Goal: Task Accomplishment & Management: Manage account settings

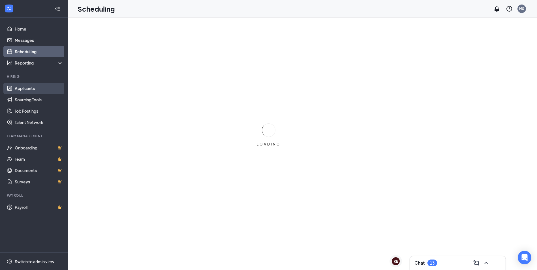
click at [28, 88] on link "Applicants" at bounding box center [39, 88] width 48 height 11
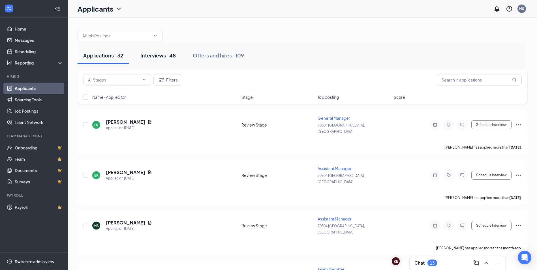
click at [165, 58] on div "Interviews · 48" at bounding box center [157, 55] width 35 height 7
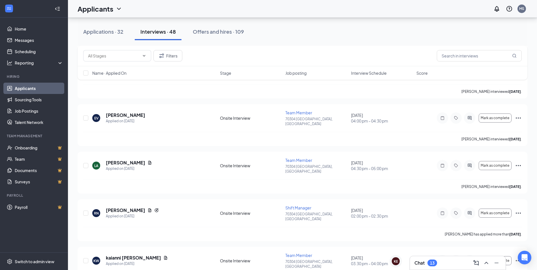
scroll to position [991, 0]
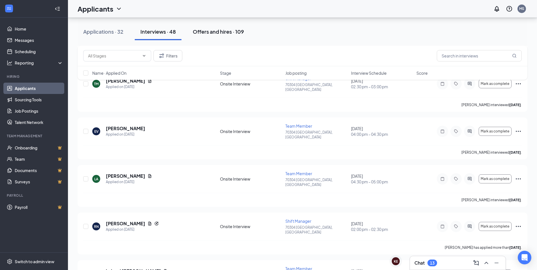
click at [211, 33] on div "Offers and hires · 109" at bounding box center [218, 31] width 51 height 7
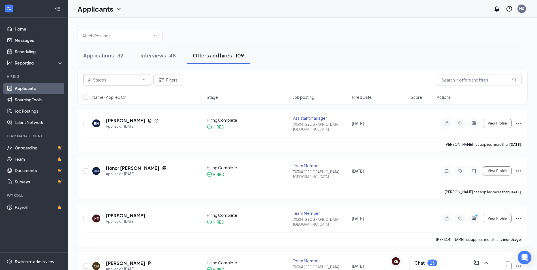
click at [127, 76] on span at bounding box center [117, 79] width 68 height 11
click at [119, 80] on input "text" at bounding box center [114, 80] width 52 height 6
click at [295, 45] on div "Applications · 32 Interviews · 48 Offers and hires · 109" at bounding box center [303, 55] width 450 height 28
click at [471, 76] on input "text" at bounding box center [479, 79] width 85 height 11
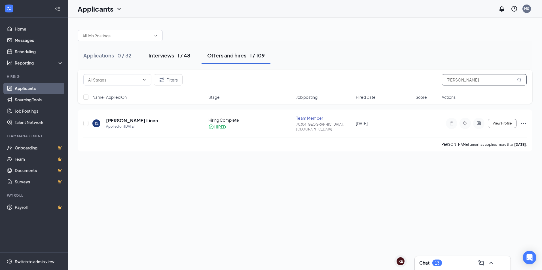
type input "[PERSON_NAME]"
click at [166, 59] on button "Interviews · 1 / 48" at bounding box center [169, 55] width 53 height 17
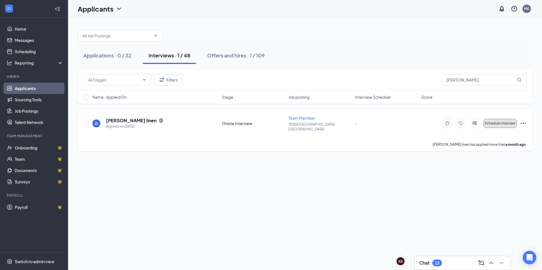
click at [504, 123] on button "Schedule interview" at bounding box center [499, 123] width 33 height 9
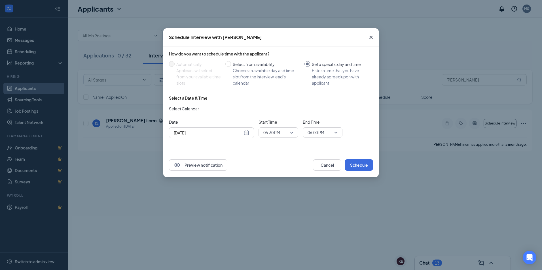
click at [246, 132] on div "[DATE]" at bounding box center [211, 133] width 75 height 6
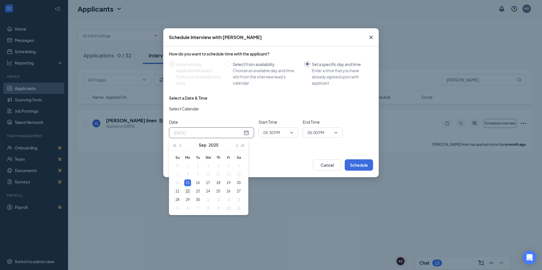
type input "[DATE]"
click at [188, 191] on div "22" at bounding box center [187, 191] width 7 height 7
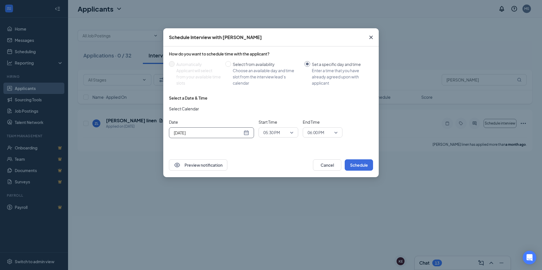
click at [295, 134] on div "05:30 PM" at bounding box center [278, 132] width 40 height 10
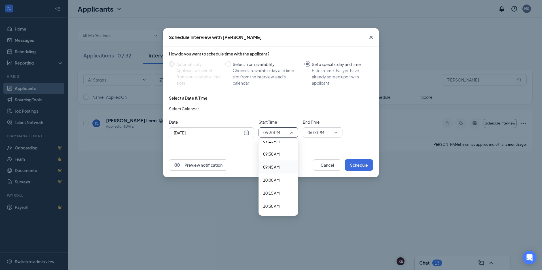
scroll to position [485, 0]
click at [276, 159] on span "09:30 AM" at bounding box center [271, 158] width 17 height 6
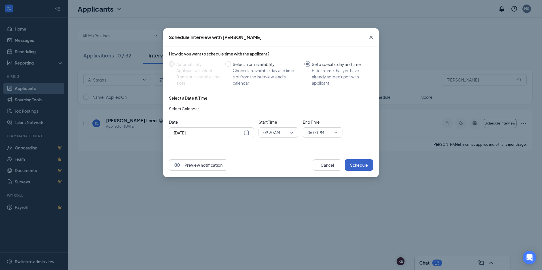
click at [355, 162] on button "Schedule" at bounding box center [358, 164] width 28 height 11
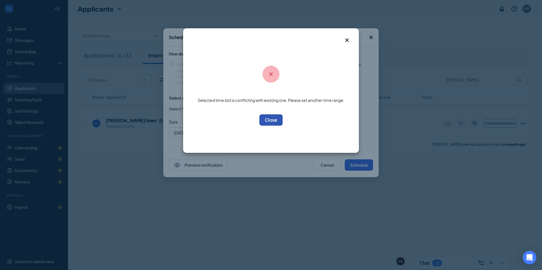
click at [272, 125] on button "OK" at bounding box center [270, 119] width 23 height 11
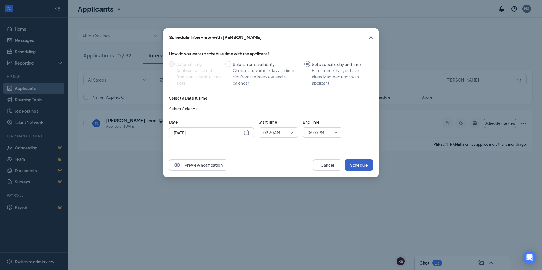
click at [349, 167] on button "Schedule" at bounding box center [358, 164] width 28 height 11
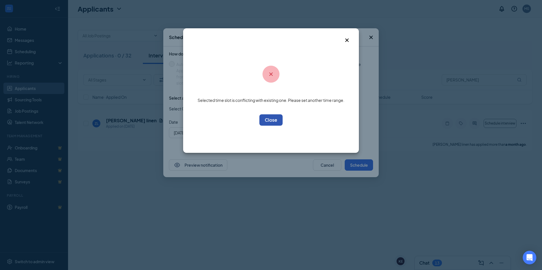
click at [274, 120] on button "OK" at bounding box center [270, 119] width 23 height 11
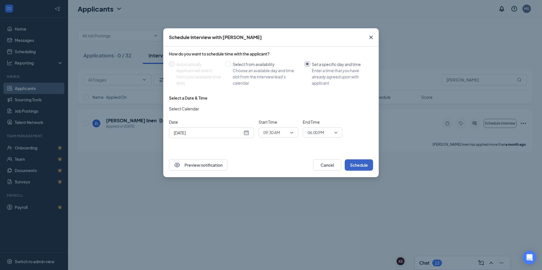
click at [292, 135] on span "09:30 AM" at bounding box center [278, 132] width 30 height 8
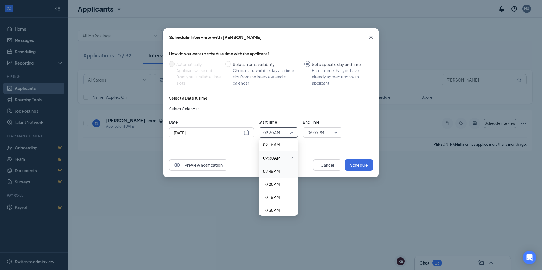
click at [274, 171] on span "09:45 AM" at bounding box center [271, 171] width 17 height 6
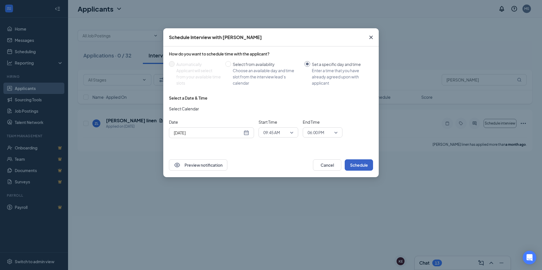
click at [355, 164] on button "Schedule" at bounding box center [358, 164] width 28 height 11
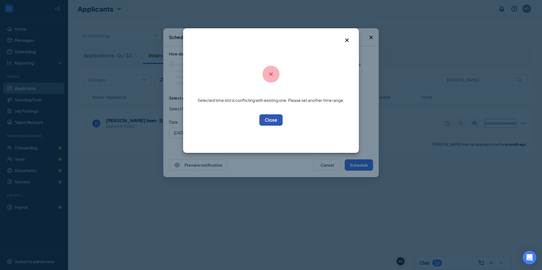
click at [264, 117] on button "OK" at bounding box center [270, 119] width 23 height 11
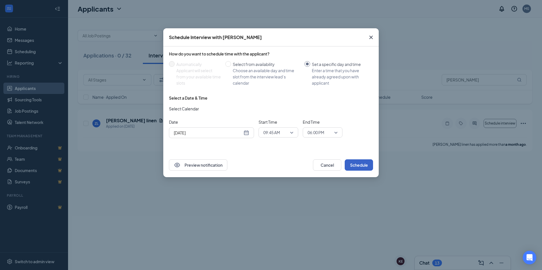
drag, startPoint x: 291, startPoint y: 132, endPoint x: 292, endPoint y: 136, distance: 3.9
click at [291, 132] on span "09:45 AM" at bounding box center [278, 132] width 30 height 8
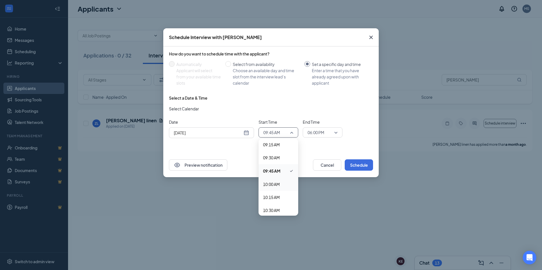
click at [275, 185] on span "10:00 AM" at bounding box center [271, 184] width 17 height 6
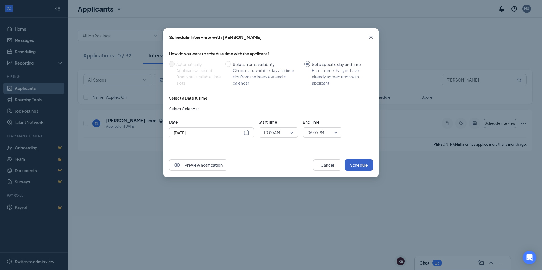
click at [350, 165] on button "Schedule" at bounding box center [358, 164] width 28 height 11
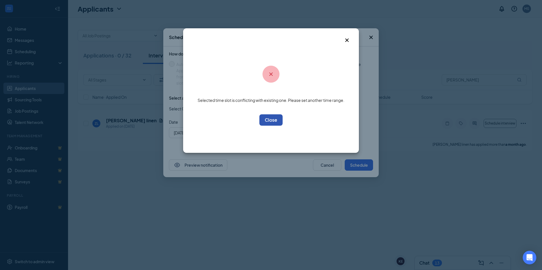
click at [281, 119] on button "OK" at bounding box center [270, 119] width 23 height 11
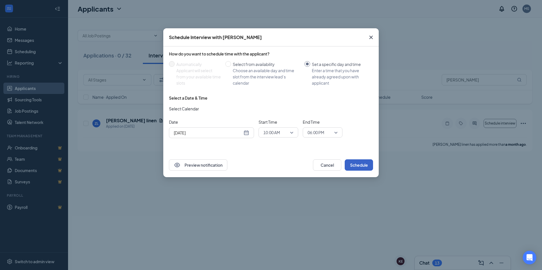
click at [291, 131] on span "10:00 AM" at bounding box center [278, 132] width 30 height 8
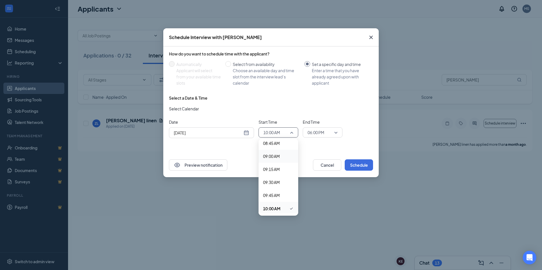
scroll to position [457, 0]
click at [277, 161] on span "09:00 AM" at bounding box center [271, 160] width 17 height 6
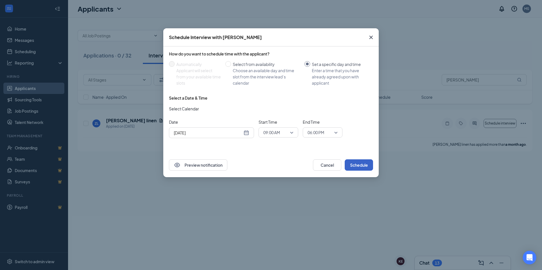
click at [355, 165] on button "Schedule" at bounding box center [358, 164] width 28 height 11
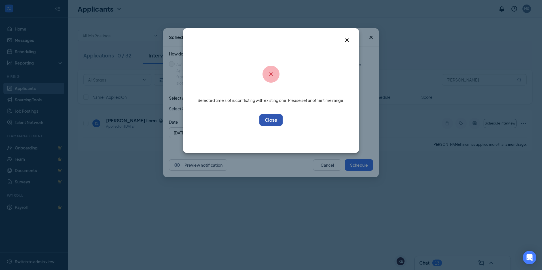
click at [269, 120] on button "OK" at bounding box center [270, 119] width 23 height 11
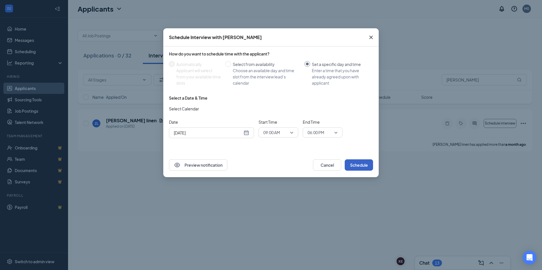
click at [291, 135] on span "09:00 AM" at bounding box center [278, 132] width 30 height 8
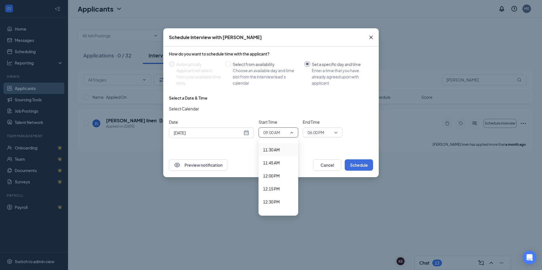
scroll to position [626, 0]
click at [275, 197] on span "01:00 PM" at bounding box center [271, 199] width 17 height 6
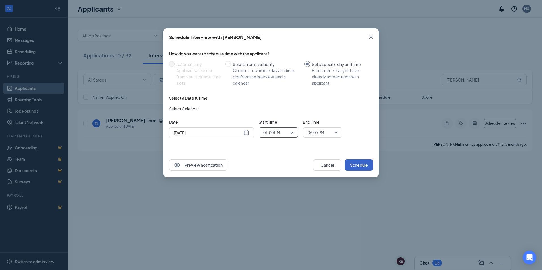
click at [353, 166] on button "Schedule" at bounding box center [358, 164] width 28 height 11
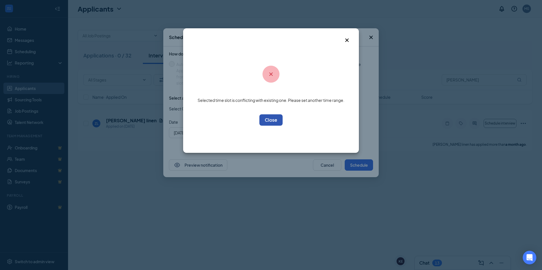
click at [274, 118] on button "OK" at bounding box center [270, 119] width 23 height 11
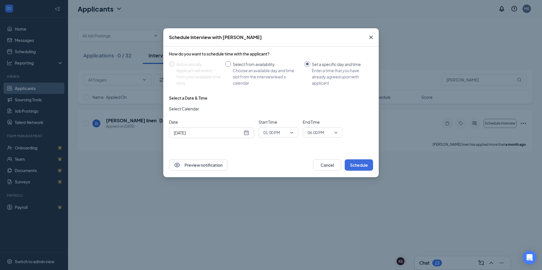
click at [232, 67] on span "Select from availability Choose an available day and time slot from the intervi…" at bounding box center [266, 73] width 71 height 25
click at [231, 67] on input "Select from availability Choose an available day and time slot from the intervi…" at bounding box center [228, 64] width 6 height 6
radio input "true"
radio input "false"
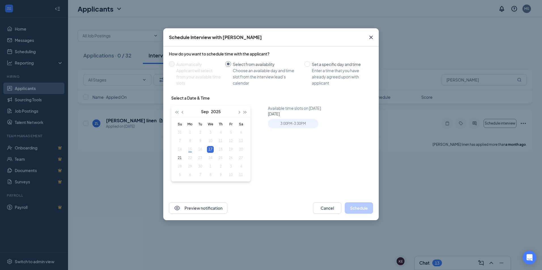
type input "[DATE]"
click at [312, 65] on div "Set a specific day and time" at bounding box center [340, 64] width 57 height 6
click at [310, 65] on input "Set a specific day and time Enter a time that you have already agreed upon with…" at bounding box center [307, 64] width 6 height 6
radio input "true"
radio input "false"
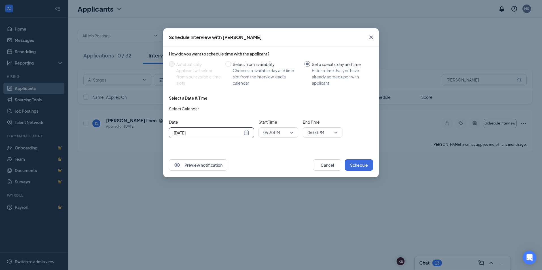
click at [247, 133] on div "[DATE]" at bounding box center [211, 133] width 75 height 6
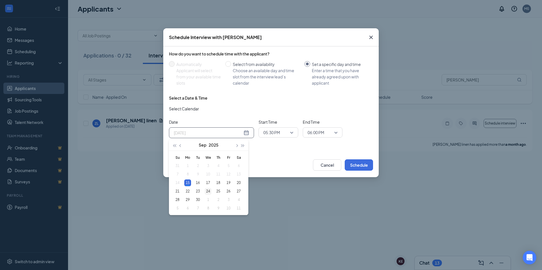
type input "[DATE]"
click at [206, 192] on div "24" at bounding box center [207, 191] width 7 height 7
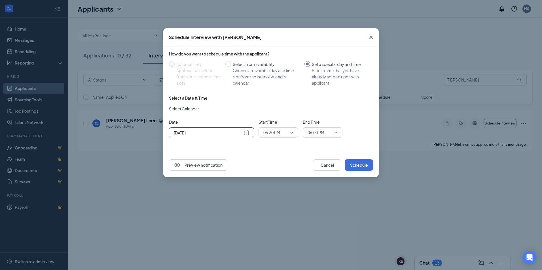
click at [289, 132] on span "05:30 PM" at bounding box center [278, 132] width 30 height 8
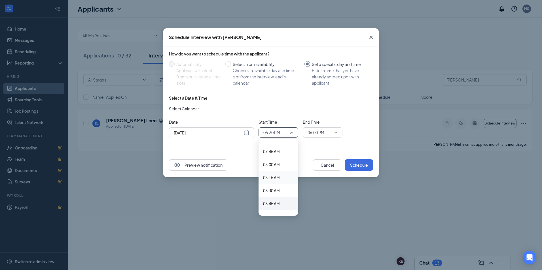
scroll to position [485, 0]
click at [272, 160] on span "09:30 AM" at bounding box center [271, 158] width 17 height 6
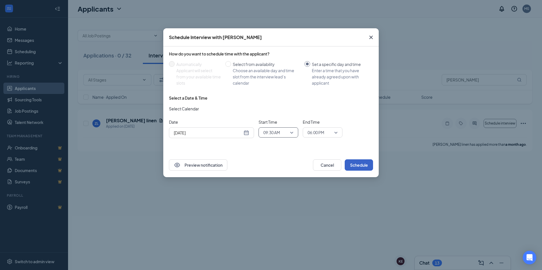
click at [360, 165] on button "Schedule" at bounding box center [358, 164] width 28 height 11
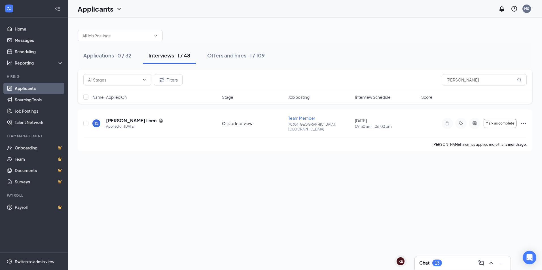
click at [297, 204] on div "Applications · 0 / 32 Interviews · 1 / 48 Offers and hires · 1 / 109 Filters [P…" at bounding box center [305, 144] width 474 height 253
